Goal: Task Accomplishment & Management: Use online tool/utility

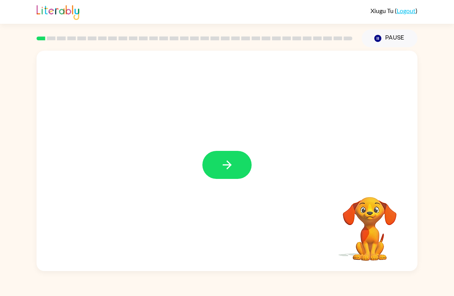
click at [225, 175] on button "button" at bounding box center [226, 165] width 49 height 28
click at [360, 214] on video "Your browser must support playing .mp4 files to use Literably. Please try using…" at bounding box center [369, 223] width 77 height 77
click at [263, 191] on div "Your browser must support playing .mp4 files to use Literably. Please try using…" at bounding box center [227, 161] width 381 height 221
click at [201, 275] on div "Xiugu Tu ( Logout ) Pause Pause Your browser must support playing .mp4 files to…" at bounding box center [227, 148] width 454 height 296
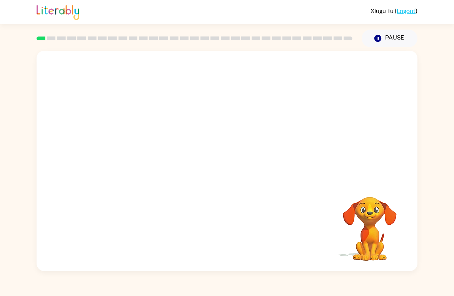
click at [376, 222] on video "Your browser must support playing .mp4 files to use Literably. Please try using…" at bounding box center [369, 223] width 77 height 77
click at [381, 224] on video "Your browser must support playing .mp4 files to use Literably. Please try using…" at bounding box center [369, 223] width 77 height 77
click at [66, 43] on div at bounding box center [194, 38] width 325 height 27
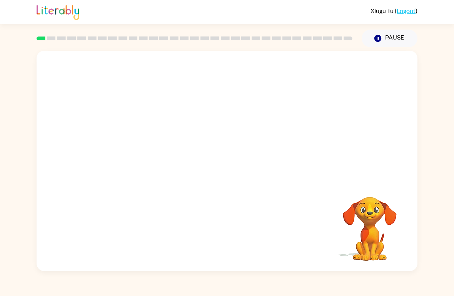
click at [62, 39] on rect at bounding box center [61, 39] width 9 height 4
click at [395, 37] on button "Pause Pause" at bounding box center [389, 39] width 56 height 18
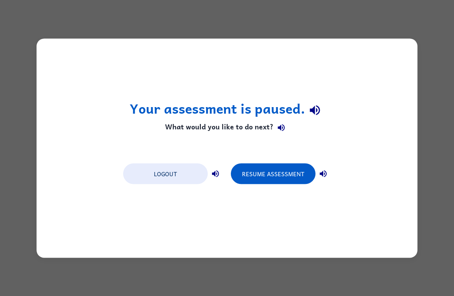
click at [268, 166] on button "Resume Assessment" at bounding box center [273, 173] width 85 height 21
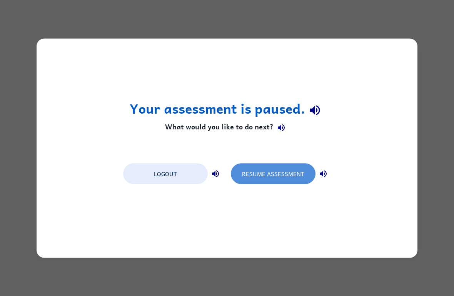
click at [287, 177] on button "Resume Assessment" at bounding box center [273, 173] width 85 height 21
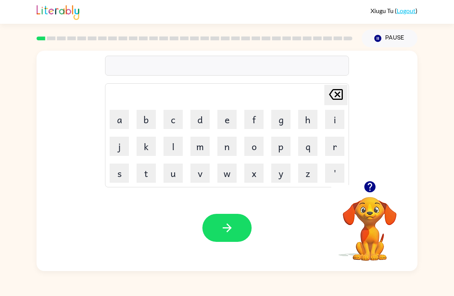
click at [369, 190] on icon "button" at bounding box center [369, 186] width 13 height 13
click at [312, 147] on button "q" at bounding box center [307, 146] width 19 height 19
click at [176, 176] on button "u" at bounding box center [172, 173] width 19 height 19
click at [151, 177] on button "t" at bounding box center [145, 173] width 19 height 19
click at [233, 235] on icon "button" at bounding box center [226, 227] width 13 height 13
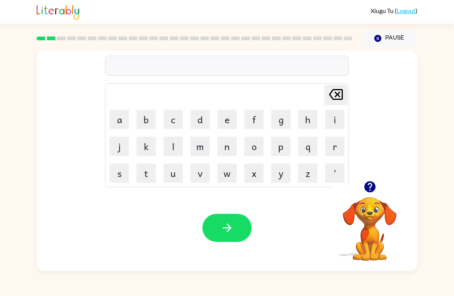
click at [367, 183] on icon "button" at bounding box center [369, 186] width 11 height 11
click at [178, 122] on button "c" at bounding box center [172, 119] width 19 height 19
click at [406, 7] on link "Logout" at bounding box center [405, 10] width 19 height 7
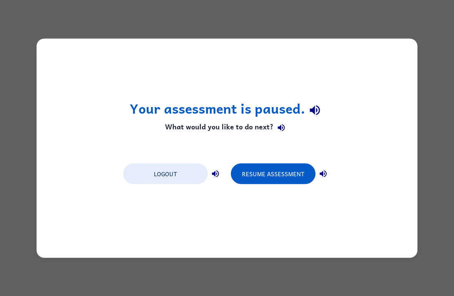
click at [181, 164] on button "Logout" at bounding box center [165, 173] width 85 height 21
